Goal: Task Accomplishment & Management: Manage account settings

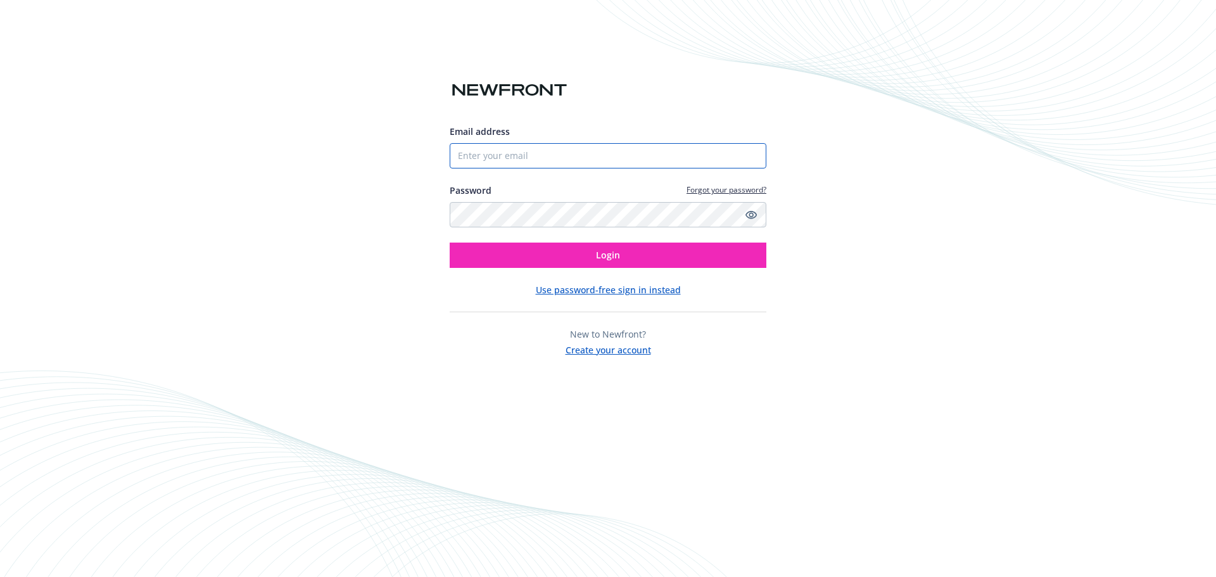
click at [601, 148] on input "Email address" at bounding box center [608, 155] width 317 height 25
paste input "[EMAIL_ADDRESS][DOMAIN_NAME]"
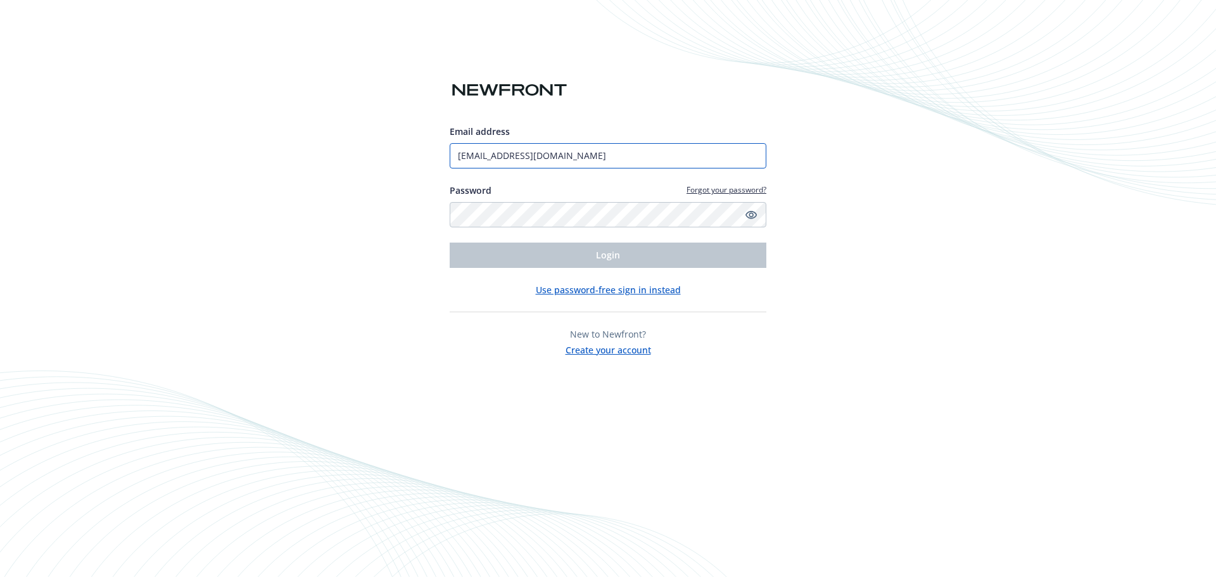
type input "[EMAIL_ADDRESS][DOMAIN_NAME]"
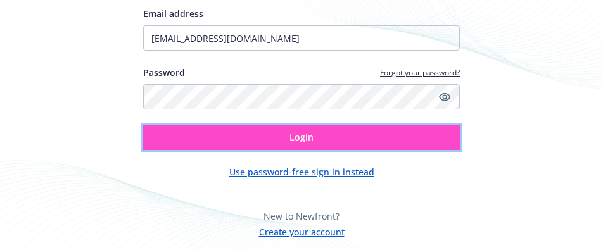
click at [419, 142] on button "Login" at bounding box center [301, 137] width 317 height 25
